Goal: Information Seeking & Learning: Learn about a topic

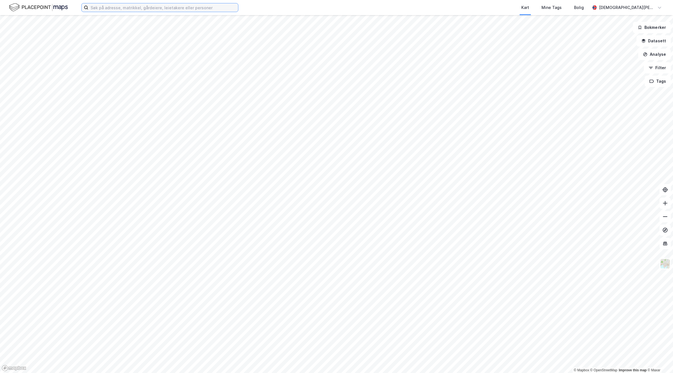
click at [154, 6] on input at bounding box center [163, 7] width 150 height 8
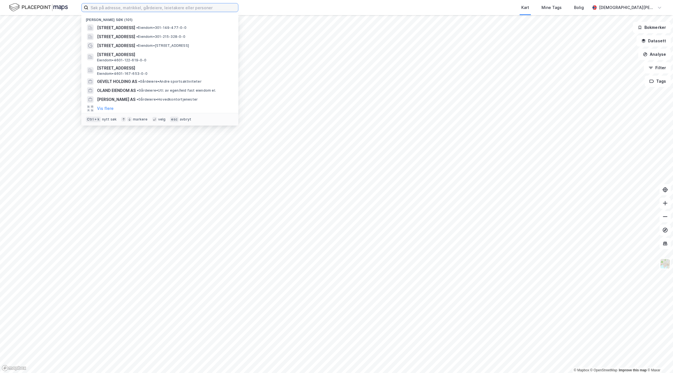
paste input "Midgard Eiendom AS"
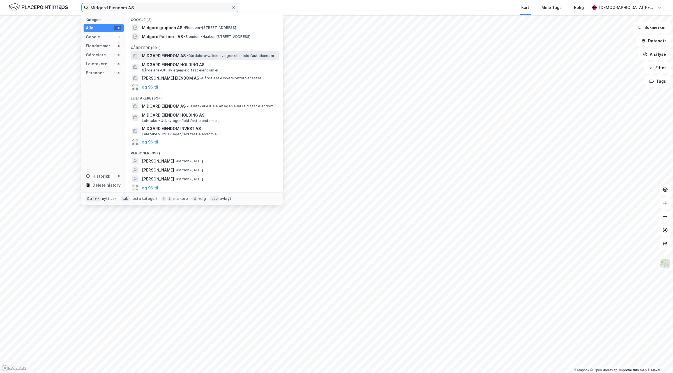
type input "Midgard Eiendom AS"
click at [174, 58] on span "MIDGARD EIENDOM AS" at bounding box center [164, 55] width 44 height 7
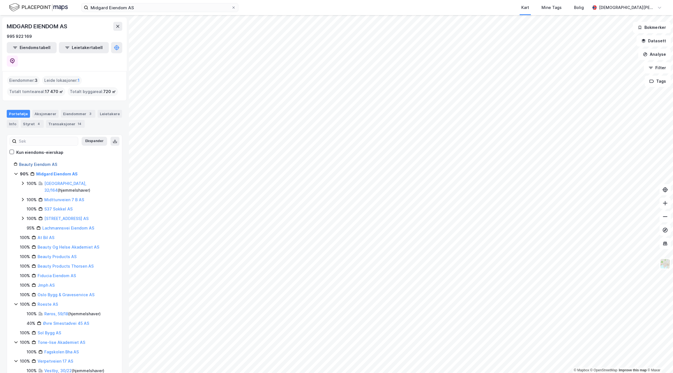
click at [41, 162] on link "Beauty Eiendom AS" at bounding box center [38, 164] width 38 height 5
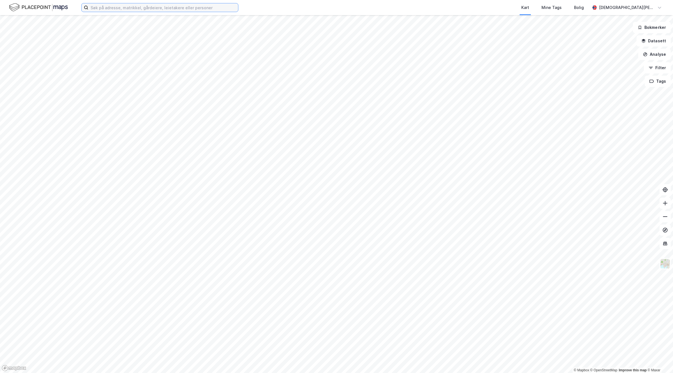
click at [140, 10] on input at bounding box center [163, 7] width 150 height 8
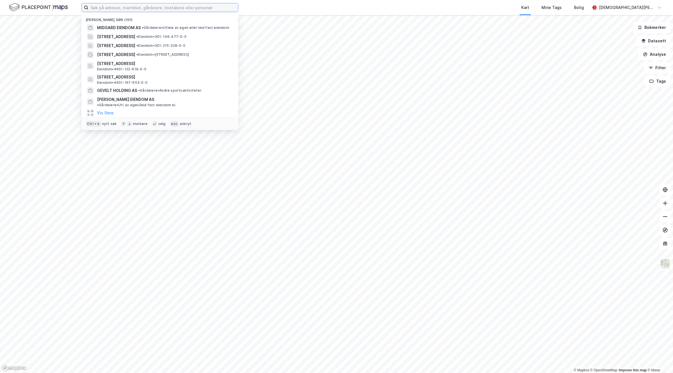
paste input "Youngstorget 5"
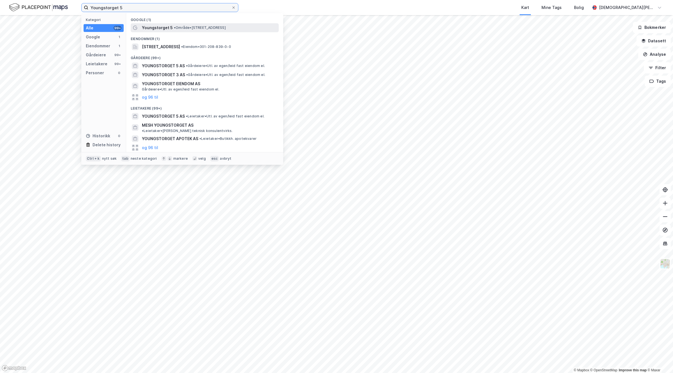
type input "Youngstorget 5"
click at [153, 29] on span "Youngstorget 5" at bounding box center [157, 27] width 31 height 7
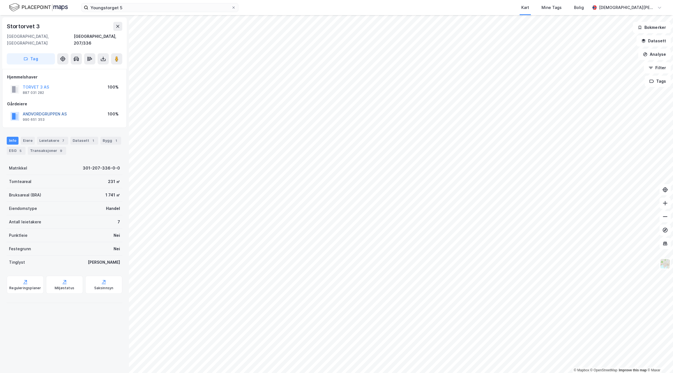
click at [0, 0] on button "ANDVORDGRUPPEN AS" at bounding box center [0, 0] width 0 height 0
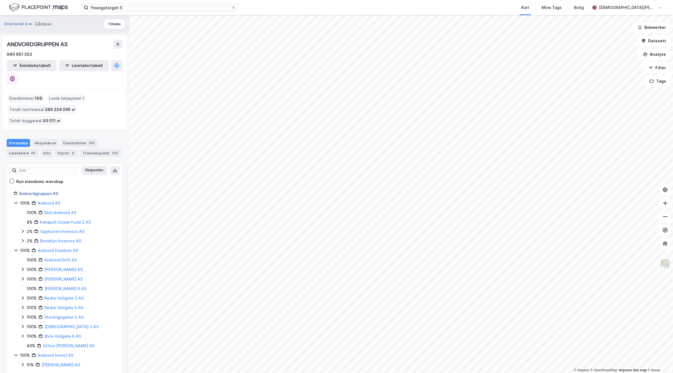
click at [40, 191] on link "Andvordgruppen AS" at bounding box center [38, 193] width 39 height 5
click at [52, 191] on link "Andvordgruppen AS" at bounding box center [38, 193] width 39 height 5
click at [18, 73] on button at bounding box center [12, 78] width 11 height 11
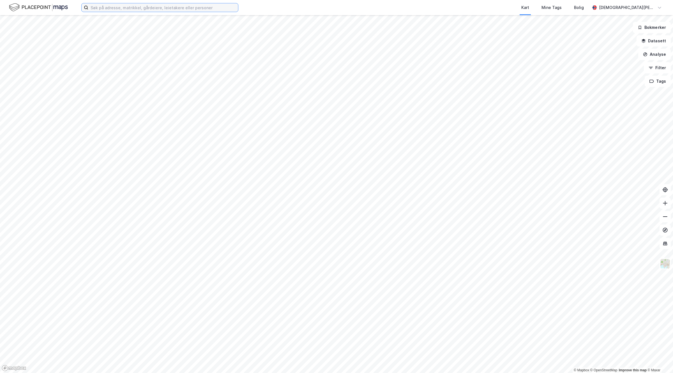
click at [150, 6] on input at bounding box center [163, 7] width 150 height 8
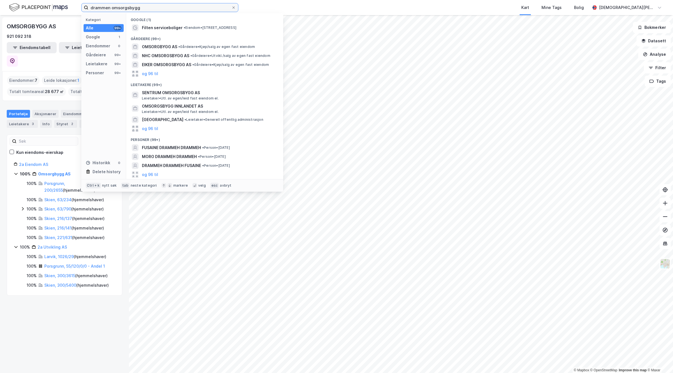
drag, startPoint x: 170, startPoint y: 6, endPoint x: 124, endPoint y: 9, distance: 45.8
click at [124, 9] on input "drammen omsorgsbygg" at bounding box center [159, 7] width 143 height 8
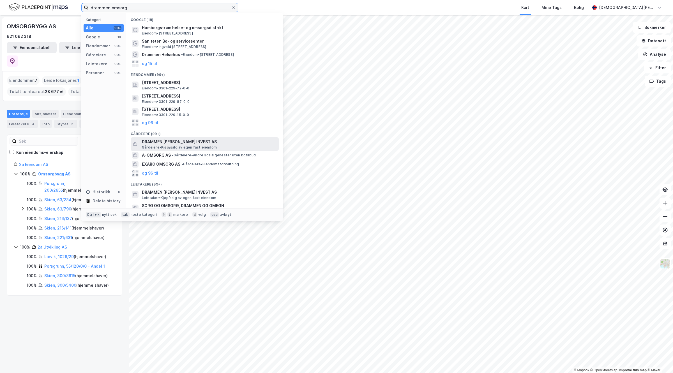
type input "drammen omsorg"
click at [198, 142] on span "DRAMMEN [PERSON_NAME] INVEST AS" at bounding box center [209, 141] width 135 height 7
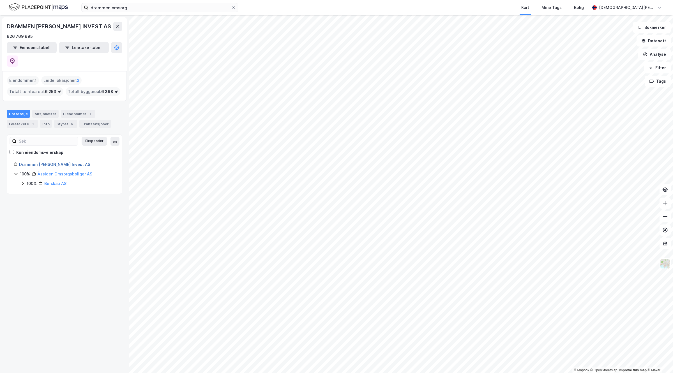
click at [61, 162] on link "Drammen [PERSON_NAME] Invest AS" at bounding box center [54, 164] width 71 height 5
click at [18, 60] on button at bounding box center [12, 61] width 11 height 11
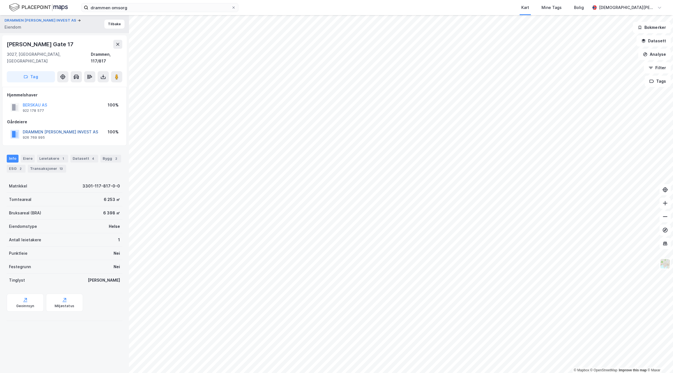
click at [0, 0] on button "DRAMMEN [PERSON_NAME] INVEST AS" at bounding box center [0, 0] width 0 height 0
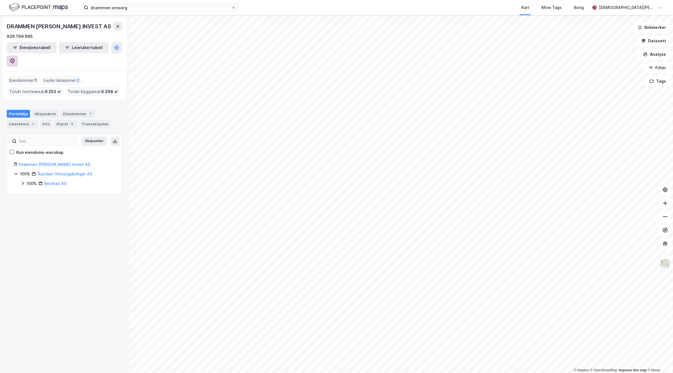
click at [15, 58] on icon at bounding box center [13, 61] width 6 height 6
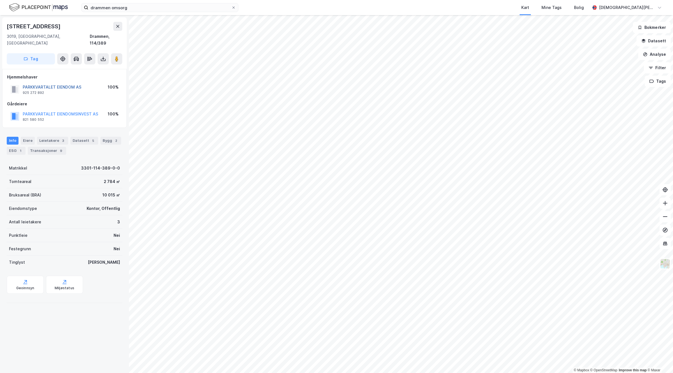
click at [0, 0] on button "PARKKVARTALET EIENDOM AS" at bounding box center [0, 0] width 0 height 0
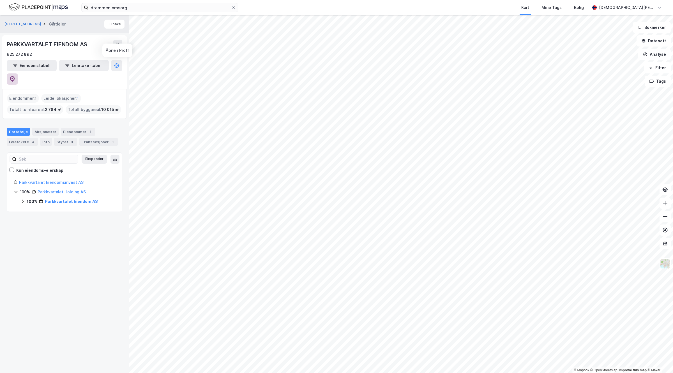
click at [13, 78] on icon at bounding box center [12, 79] width 2 height 2
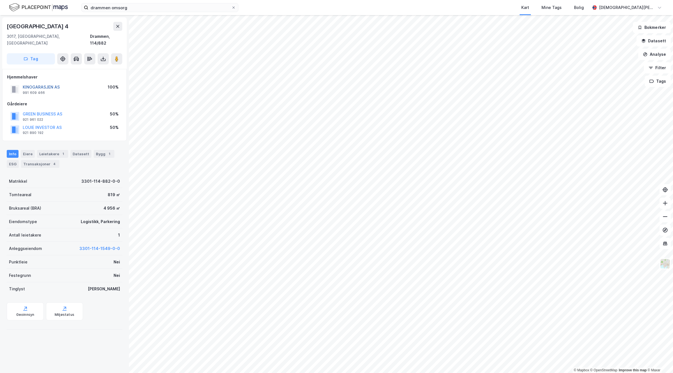
click at [0, 0] on button "KINOGARASJEN AS" at bounding box center [0, 0] width 0 height 0
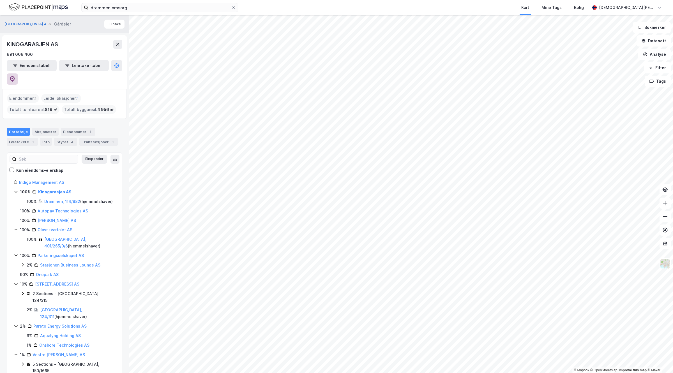
click at [18, 73] on button at bounding box center [12, 78] width 11 height 11
